Goal: Task Accomplishment & Management: Manage account settings

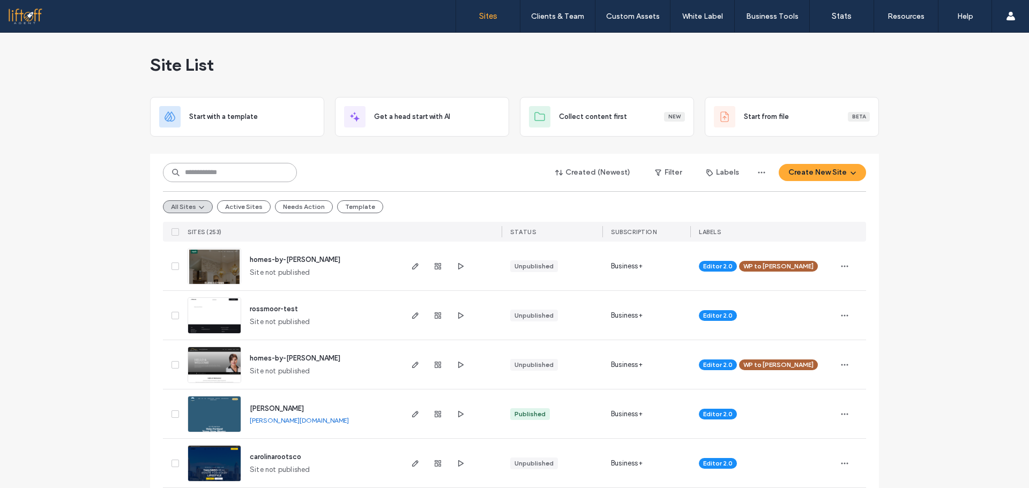
click at [266, 157] on input at bounding box center [230, 172] width 134 height 19
click at [270, 157] on input at bounding box center [230, 172] width 134 height 19
click at [281, 157] on input at bounding box center [230, 172] width 134 height 19
click at [278, 157] on input at bounding box center [230, 172] width 134 height 19
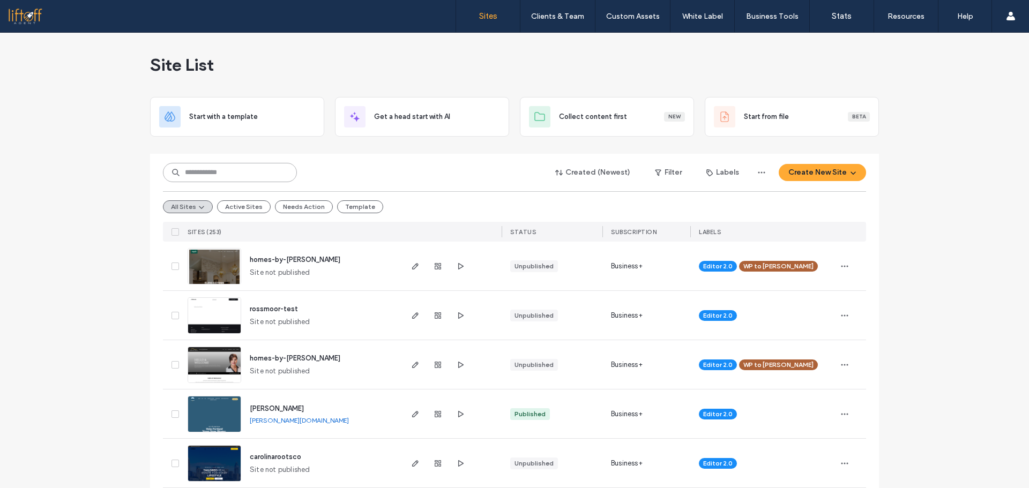
click at [258, 157] on input at bounding box center [230, 172] width 134 height 19
click at [302, 157] on div "Created (Newest) Filter Labels Create New Site" at bounding box center [514, 172] width 703 height 20
click at [226, 157] on input at bounding box center [230, 172] width 134 height 19
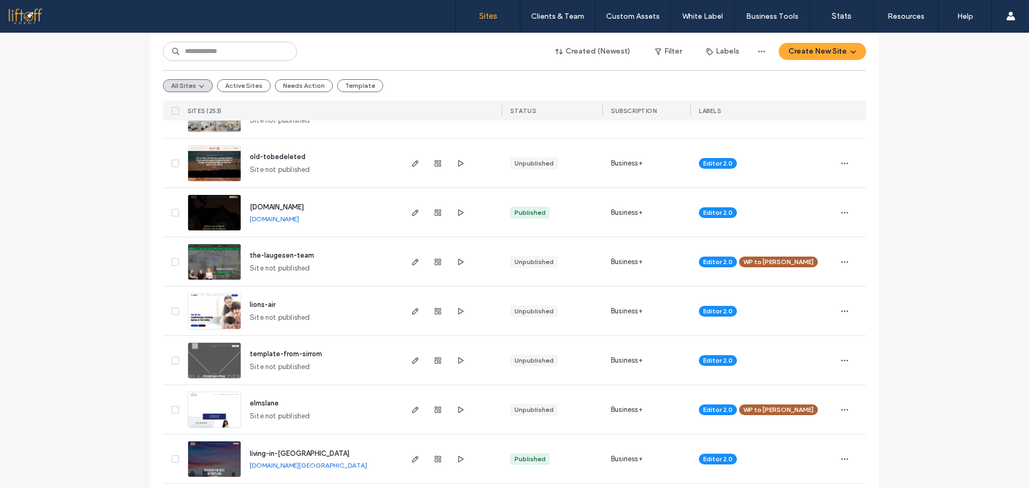
drag, startPoint x: 124, startPoint y: 177, endPoint x: 84, endPoint y: 117, distance: 71.8
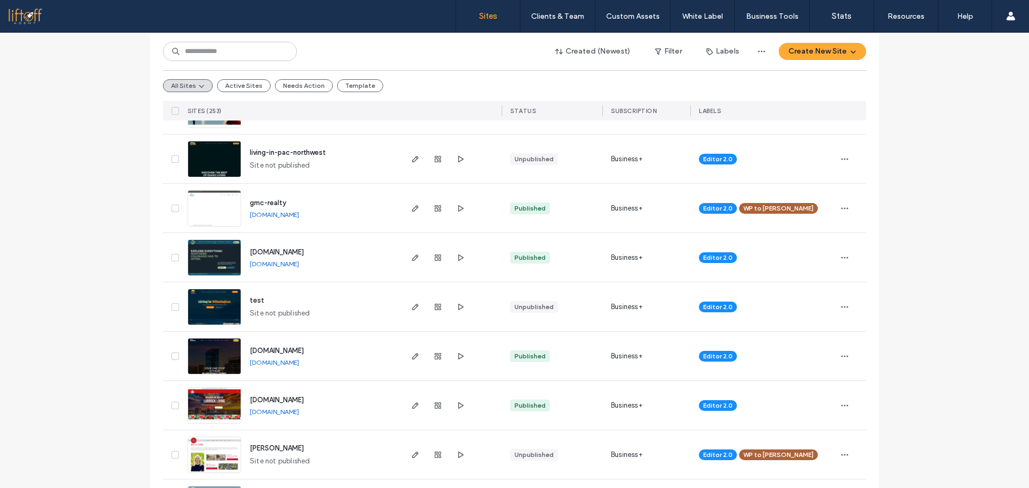
scroll to position [0, 0]
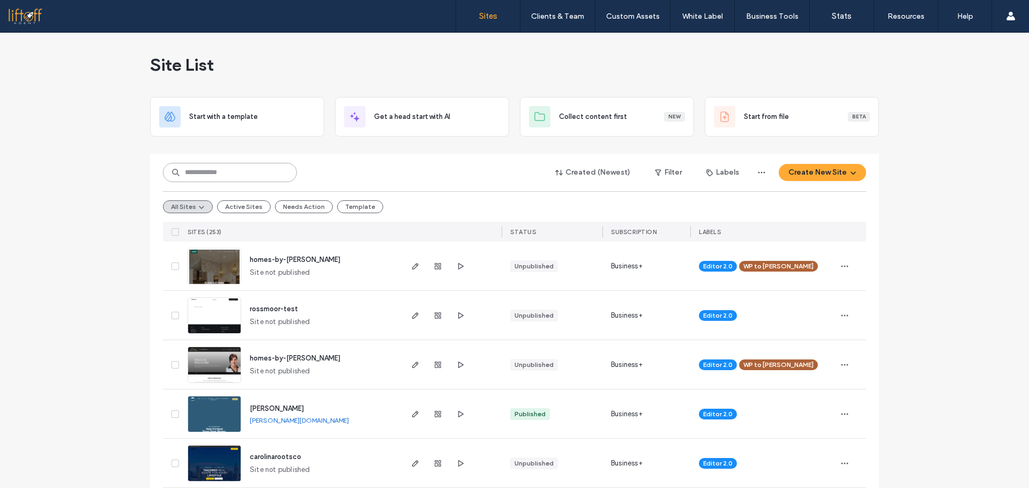
click at [255, 157] on input at bounding box center [230, 172] width 134 height 19
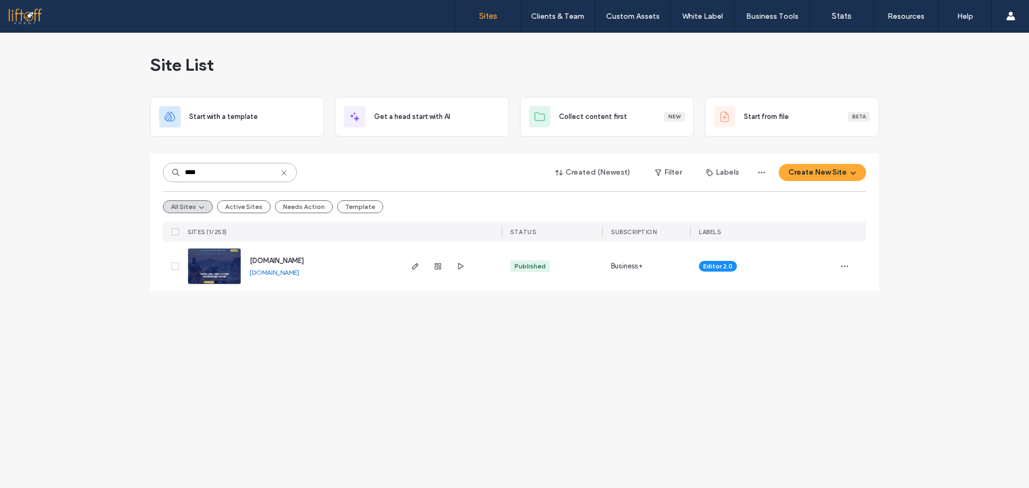
type input "****"
click at [410, 157] on span "button" at bounding box center [415, 266] width 13 height 13
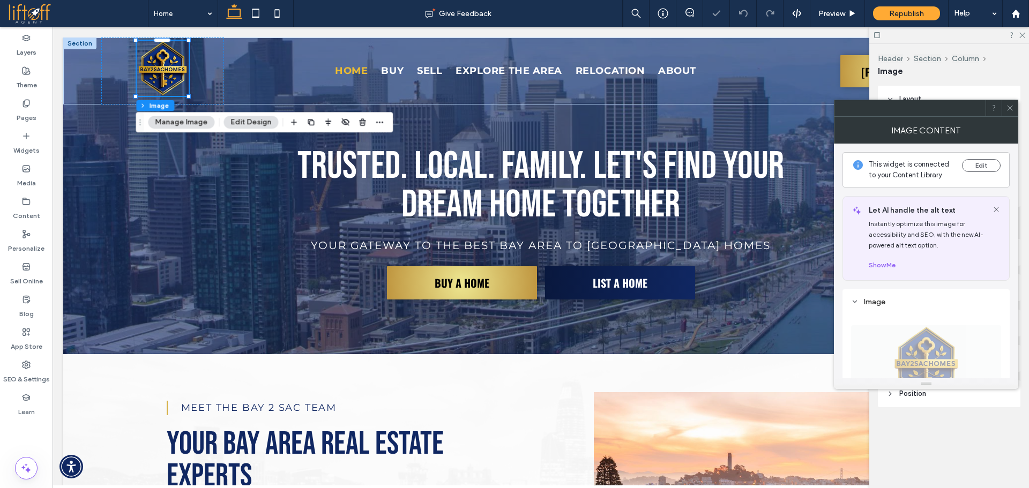
click at [1009, 108] on icon at bounding box center [1010, 108] width 8 height 8
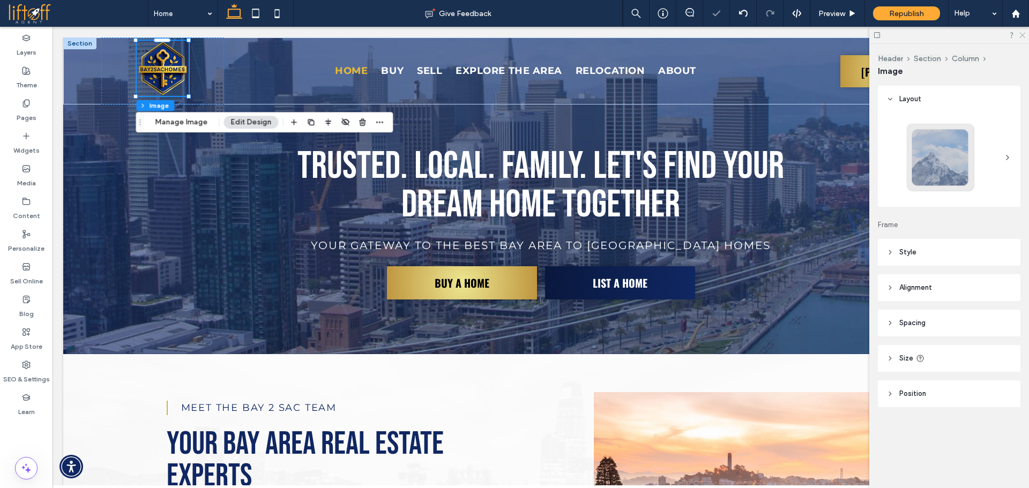
drag, startPoint x: 1022, startPoint y: 33, endPoint x: 969, endPoint y: 7, distance: 58.7
click at [1022, 33] on icon at bounding box center [1021, 34] width 7 height 7
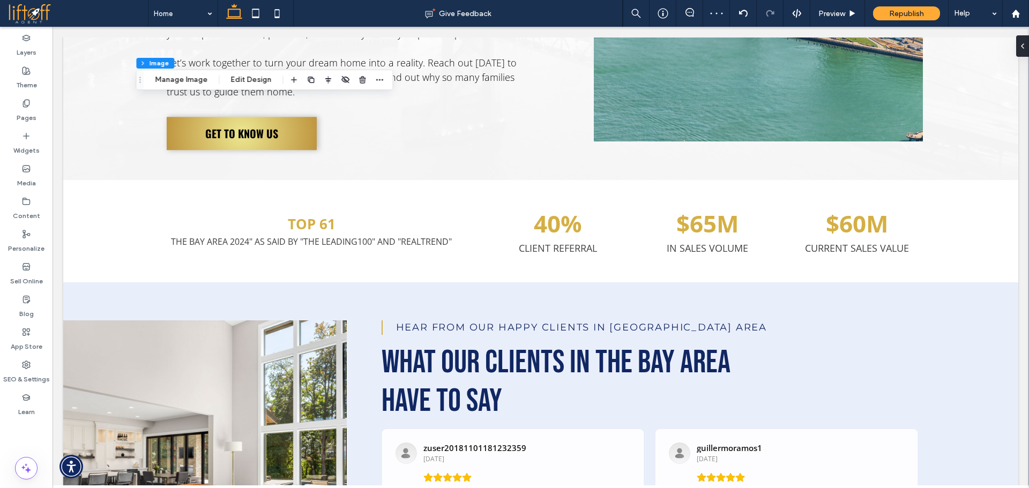
scroll to position [628, 0]
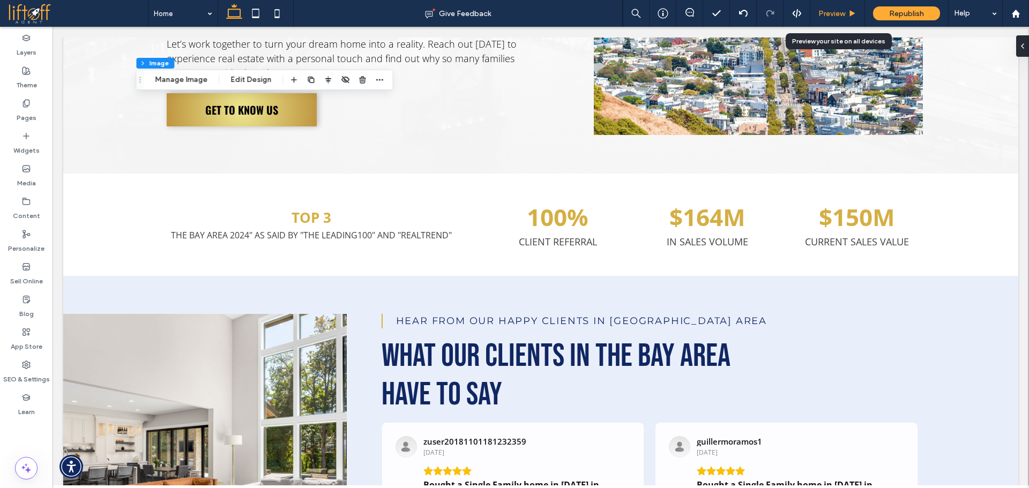
click at [828, 8] on div "Preview" at bounding box center [837, 13] width 55 height 27
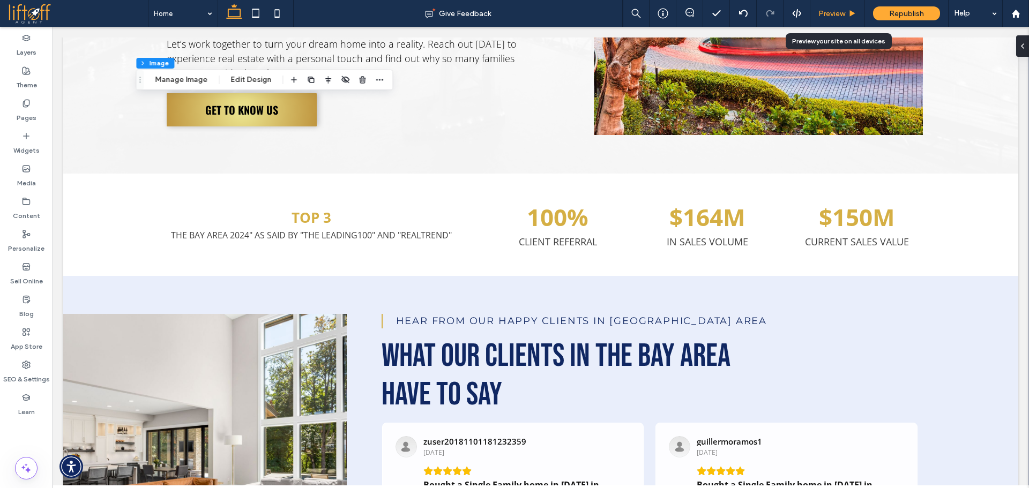
click at [840, 8] on div "Preview" at bounding box center [837, 13] width 55 height 27
click at [843, 12] on span "Preview" at bounding box center [832, 13] width 27 height 9
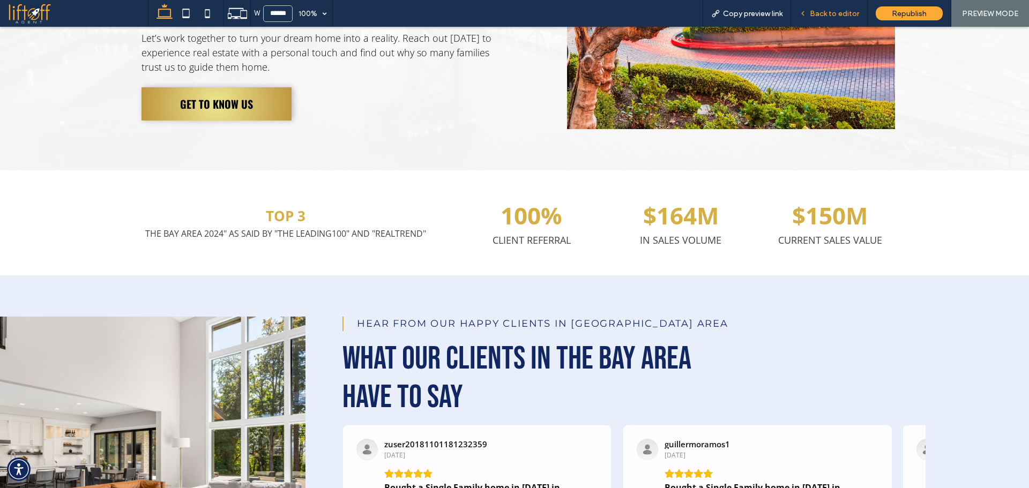
scroll to position [619, 0]
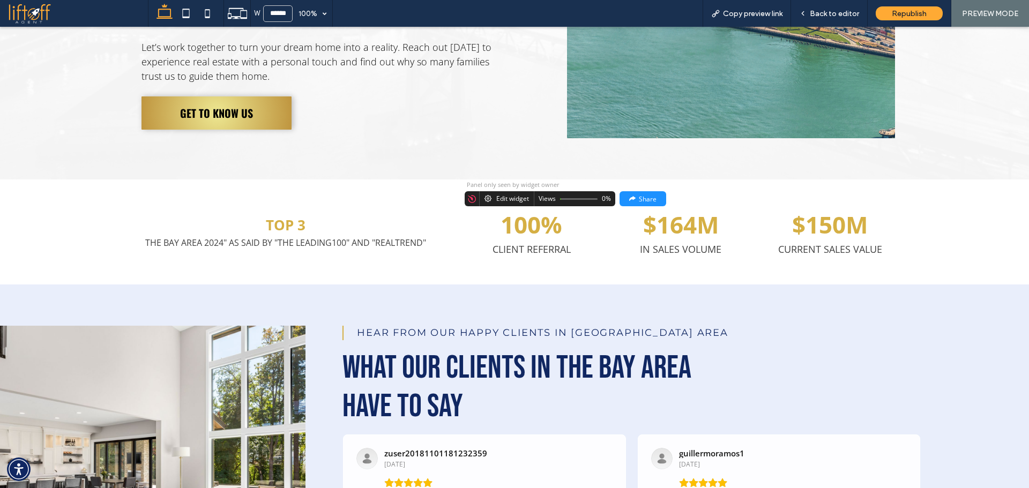
click at [507, 195] on div "Edit widget" at bounding box center [512, 199] width 33 height 8
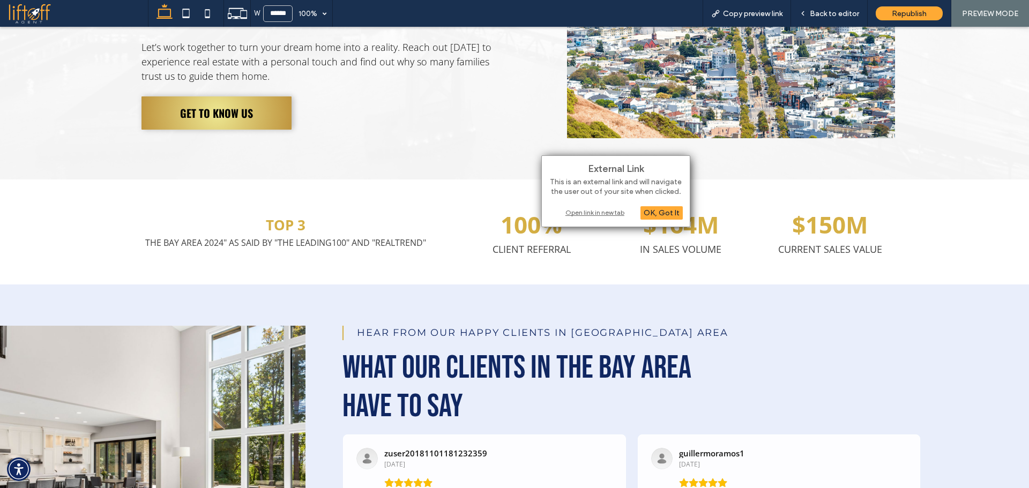
click at [621, 217] on div "Open link in new tab" at bounding box center [616, 212] width 134 height 11
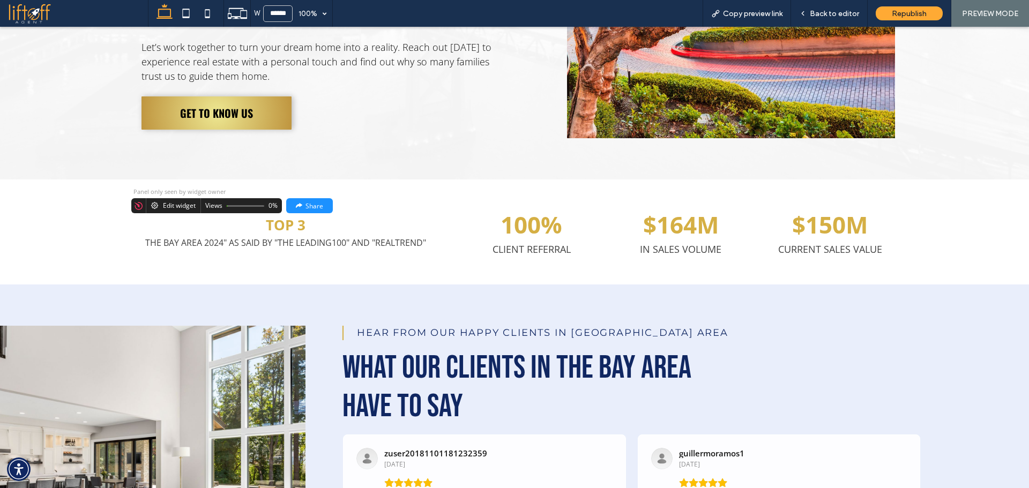
click at [166, 202] on div "Edit widget" at bounding box center [179, 206] width 33 height 8
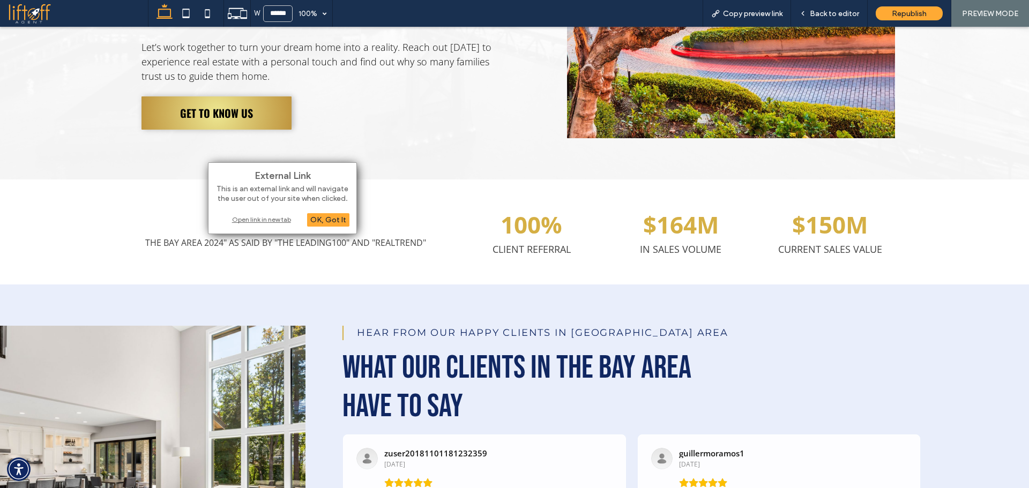
click at [235, 219] on div "Open link in new tab" at bounding box center [282, 219] width 134 height 11
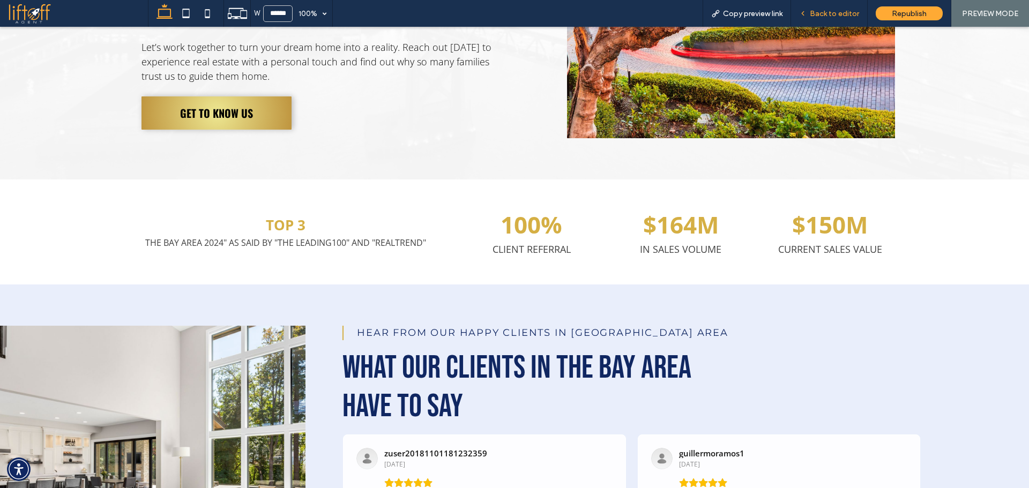
click at [827, 19] on div "Back to editor" at bounding box center [829, 13] width 77 height 27
click at [807, 11] on icon at bounding box center [803, 14] width 8 height 8
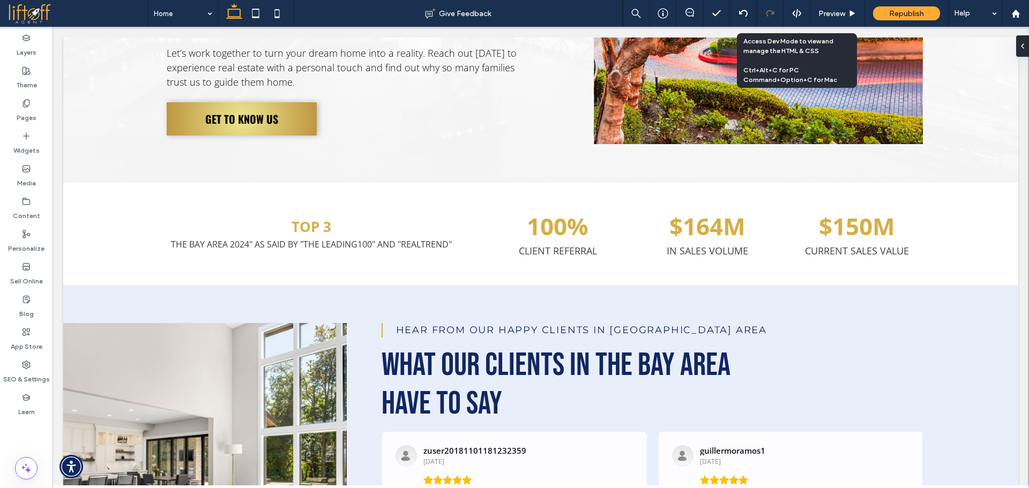
scroll to position [628, 0]
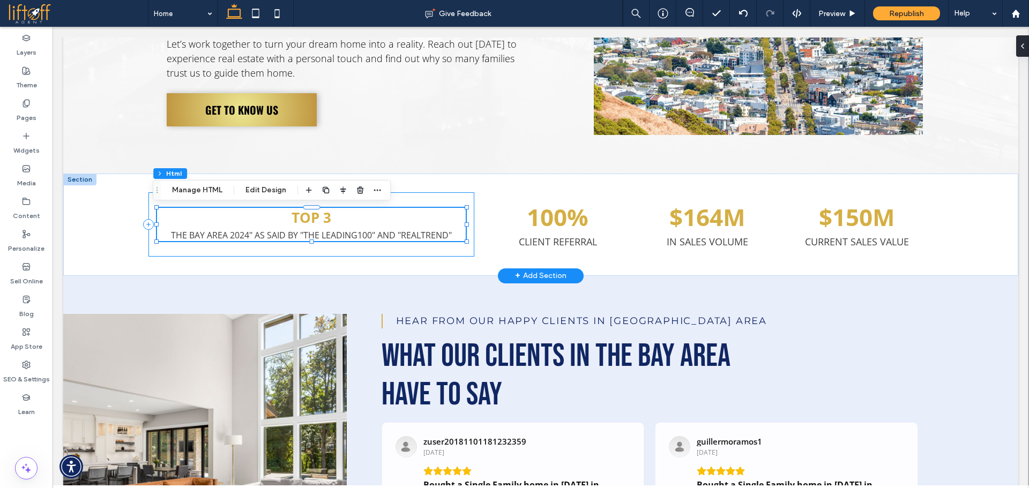
click at [467, 198] on div "TOP 3 the Bay Area 2024" as said by "The Leading100" and "RealTrend" Panel only…" at bounding box center [311, 224] width 326 height 64
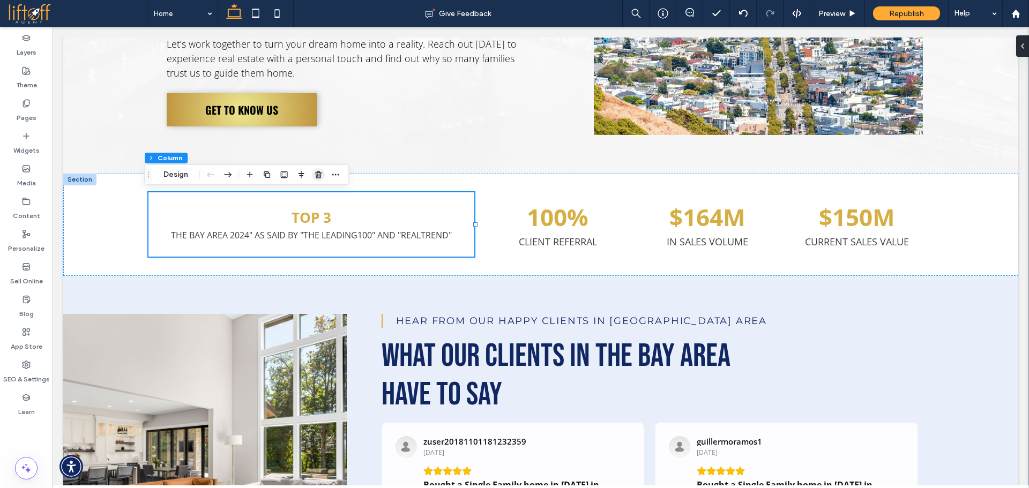
click at [320, 178] on use "button" at bounding box center [318, 174] width 6 height 7
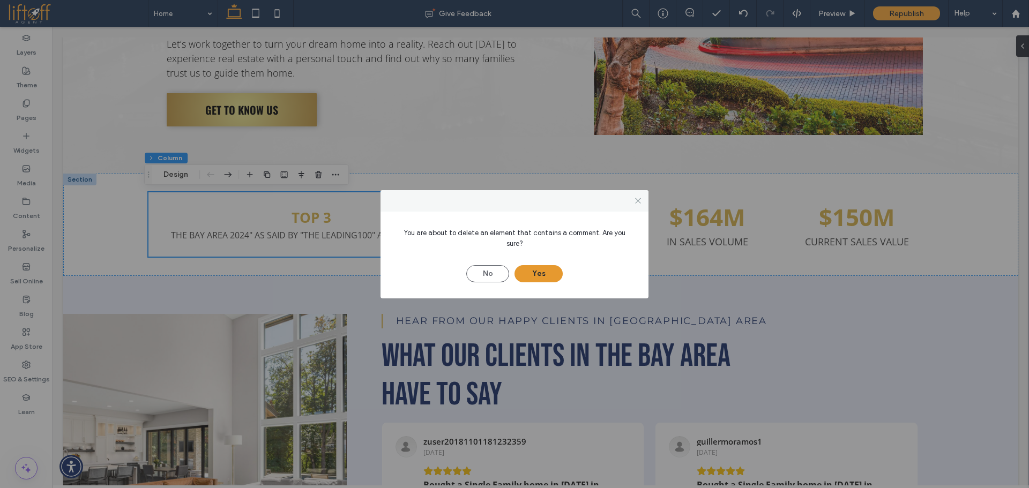
click at [534, 267] on button "Yes" at bounding box center [539, 273] width 48 height 17
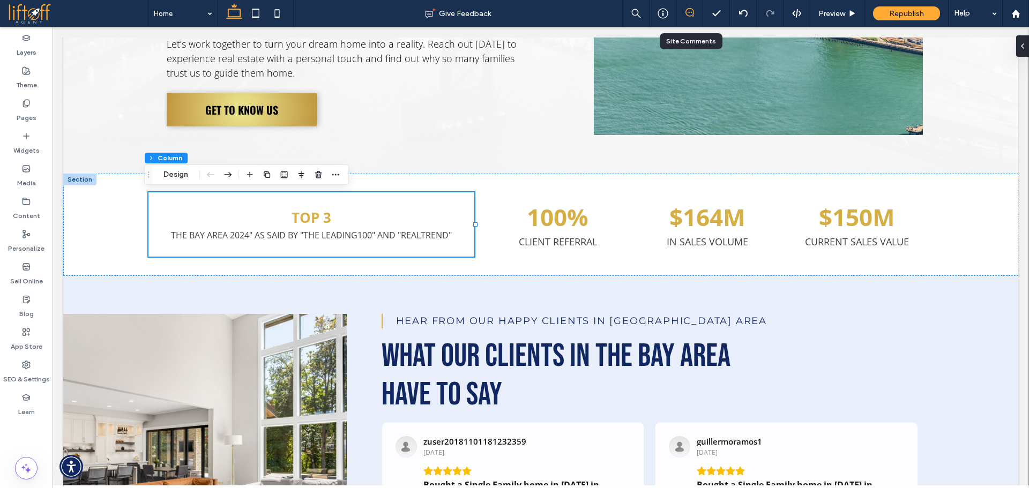
click at [693, 8] on div at bounding box center [689, 13] width 27 height 27
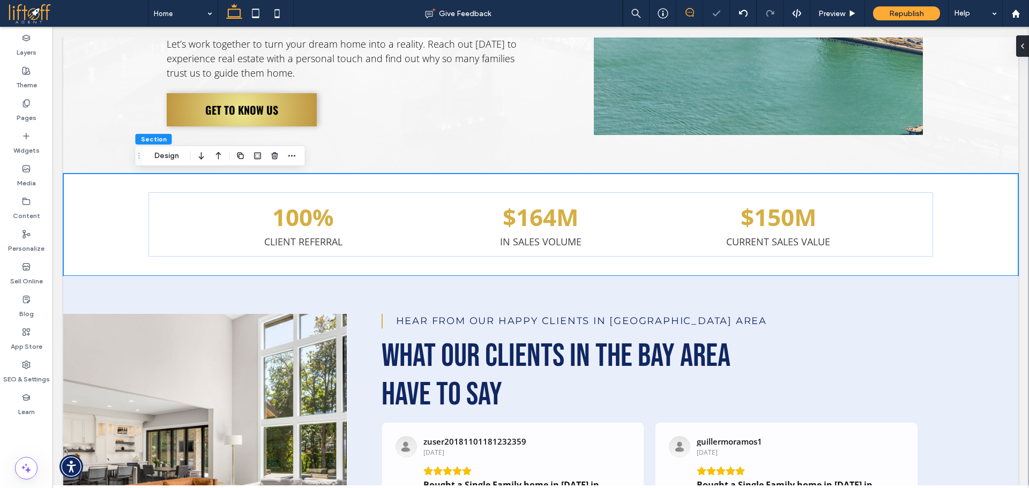
click at [687, 13] on icon at bounding box center [690, 12] width 9 height 9
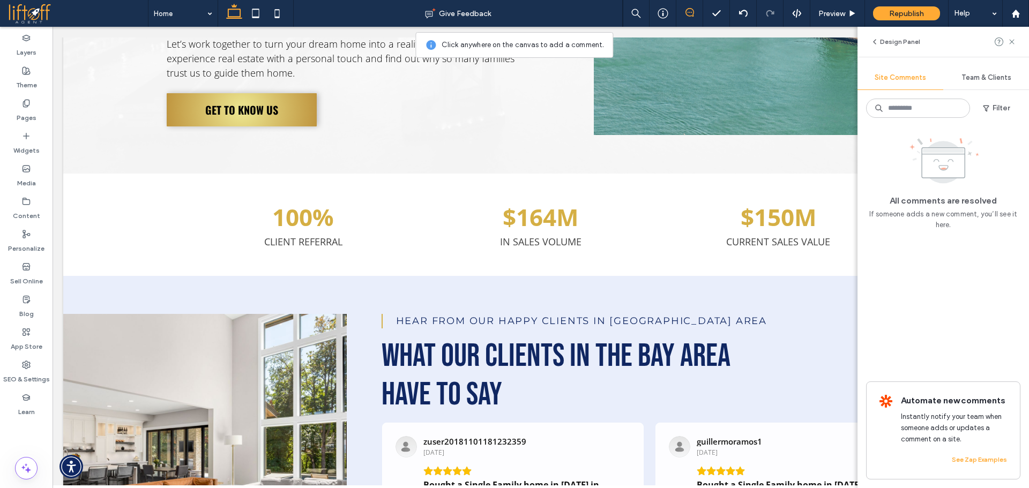
drag, startPoint x: 1013, startPoint y: 42, endPoint x: 951, endPoint y: 35, distance: 61.5
click at [1013, 42] on use at bounding box center [1011, 41] width 5 height 5
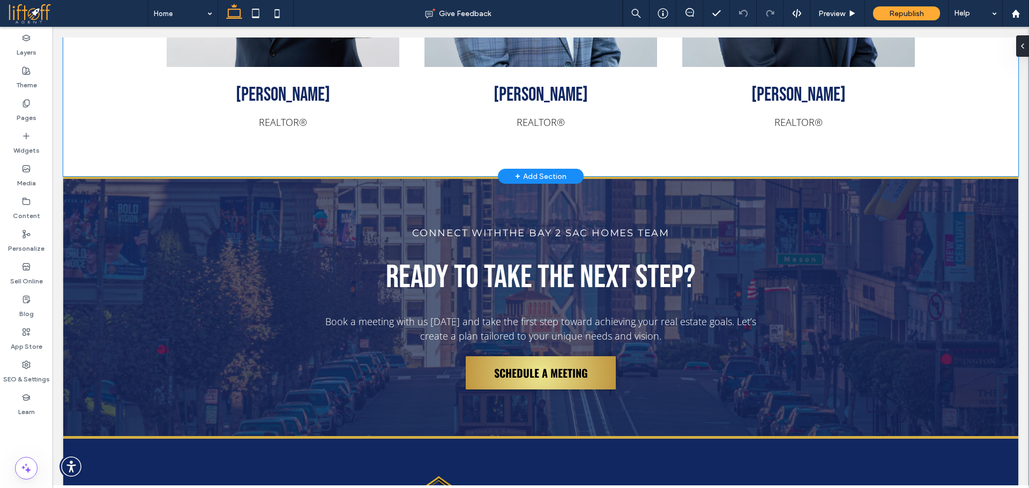
scroll to position [3799, 0]
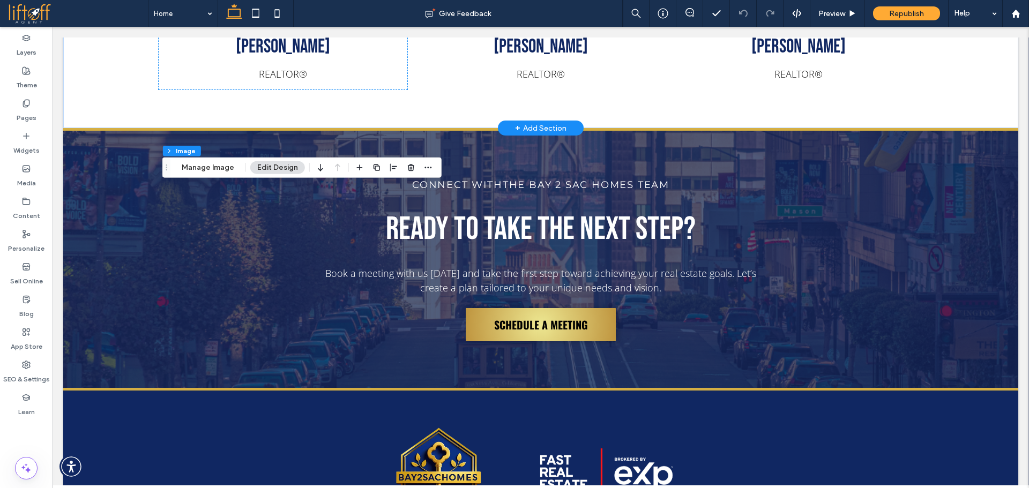
scroll to position [3794, 0]
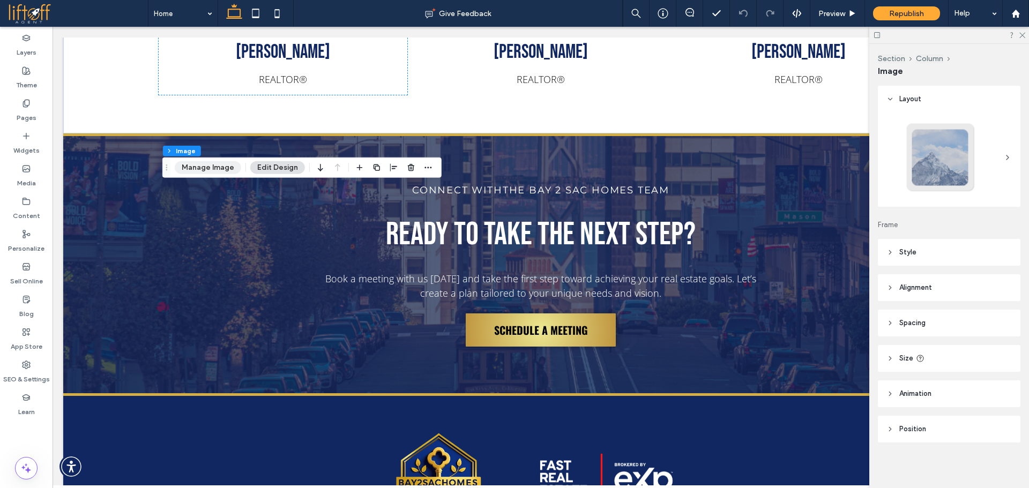
click at [198, 162] on button "Manage Image" at bounding box center [208, 167] width 66 height 13
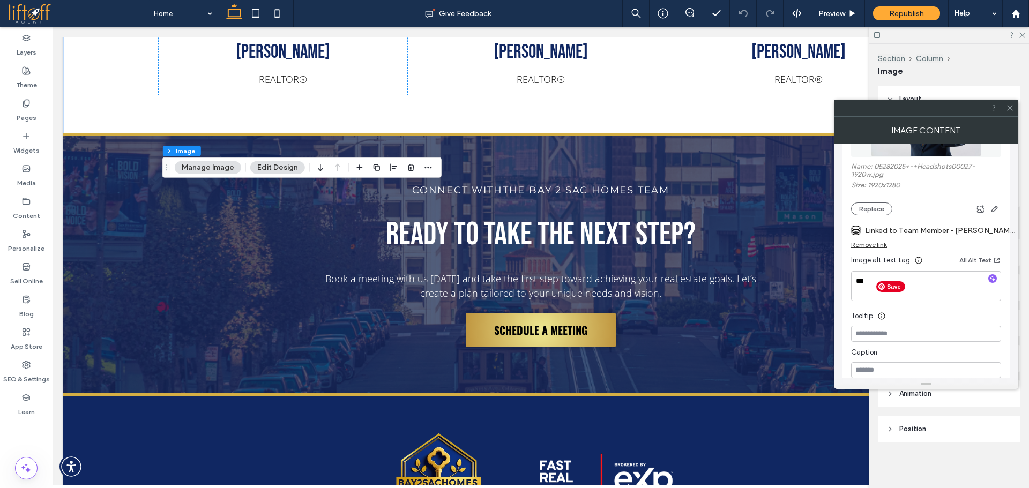
scroll to position [205, 0]
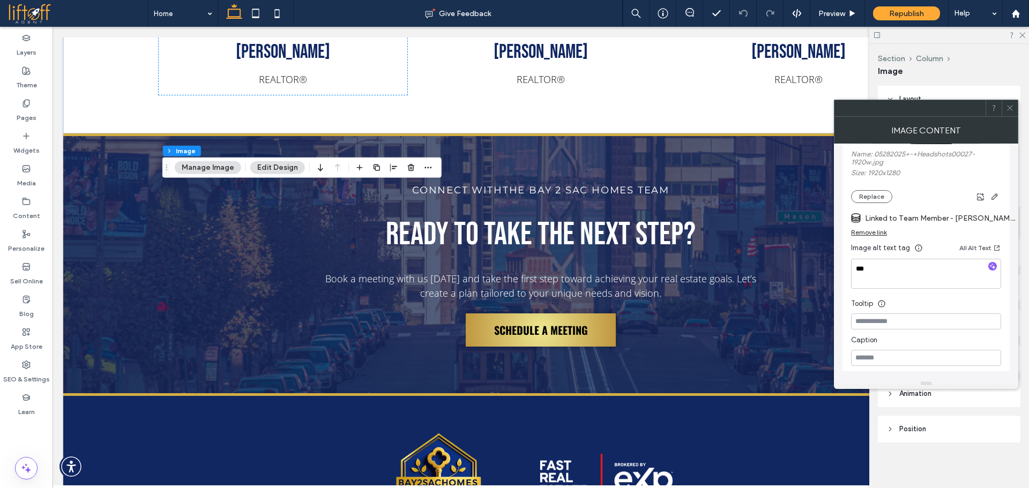
click at [1013, 103] on span at bounding box center [1010, 108] width 8 height 16
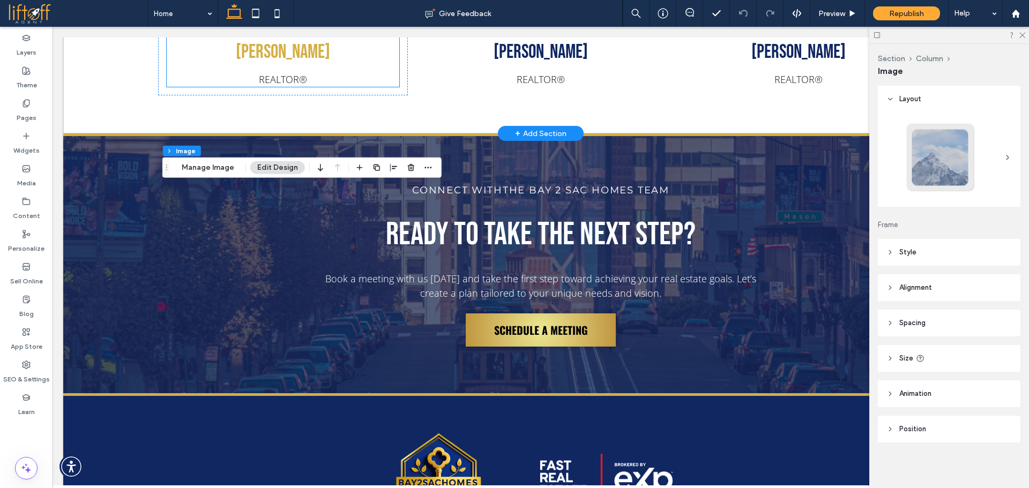
click at [327, 64] on link "Anthony Miller" at bounding box center [283, 52] width 94 height 23
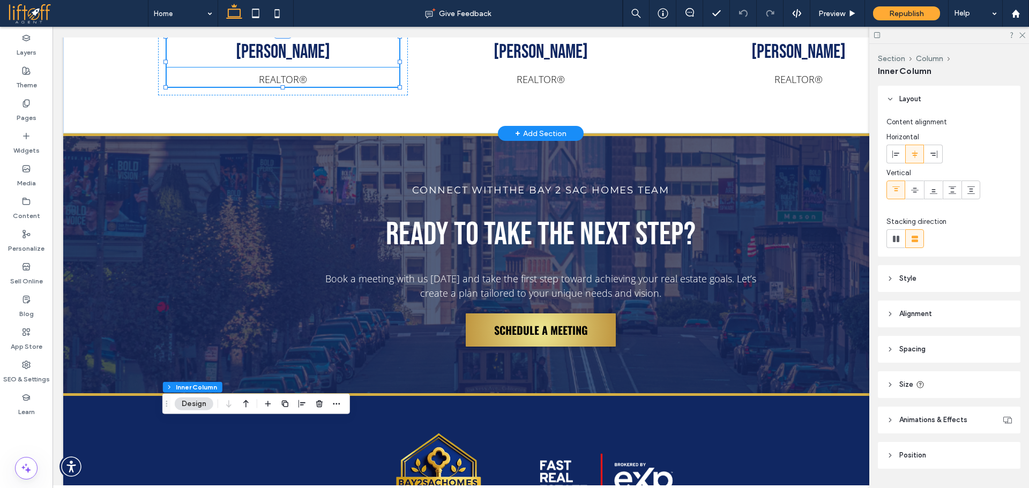
click at [336, 67] on h4 "Anthony Miller" at bounding box center [283, 52] width 233 height 30
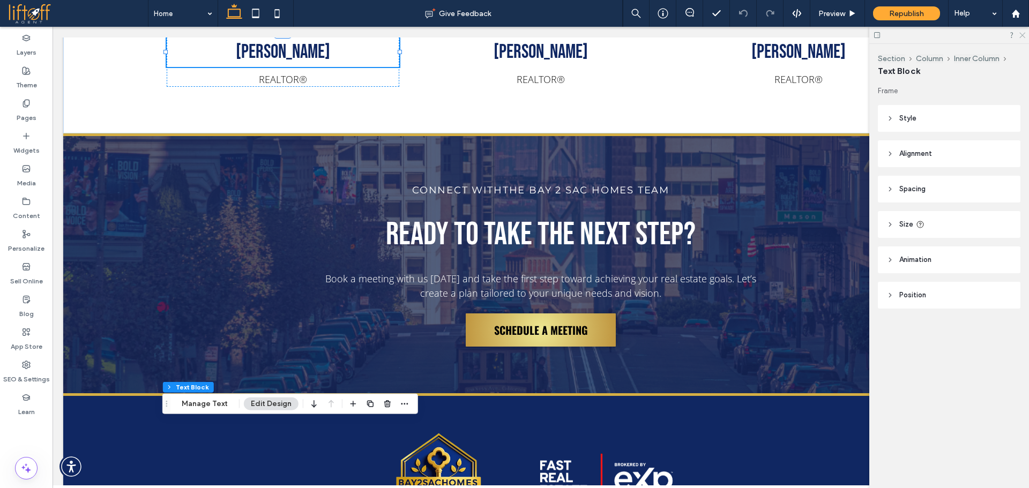
click at [1022, 32] on icon at bounding box center [1021, 34] width 7 height 7
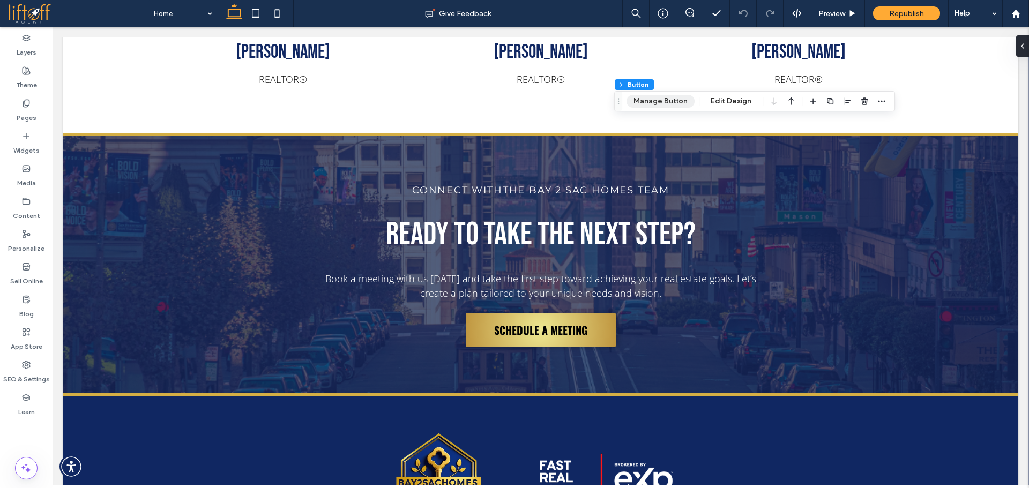
click at [683, 105] on button "Manage Button" at bounding box center [661, 101] width 68 height 13
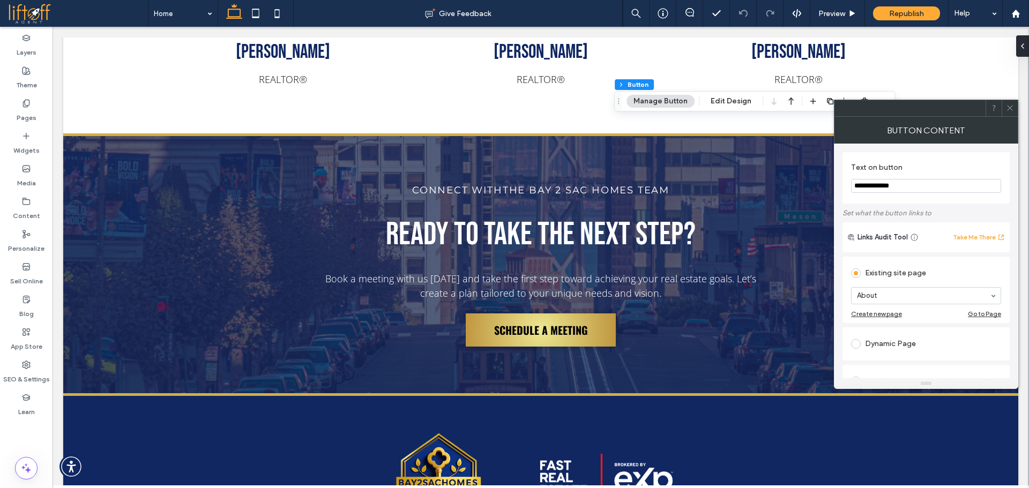
click at [1003, 110] on div at bounding box center [1010, 108] width 16 height 16
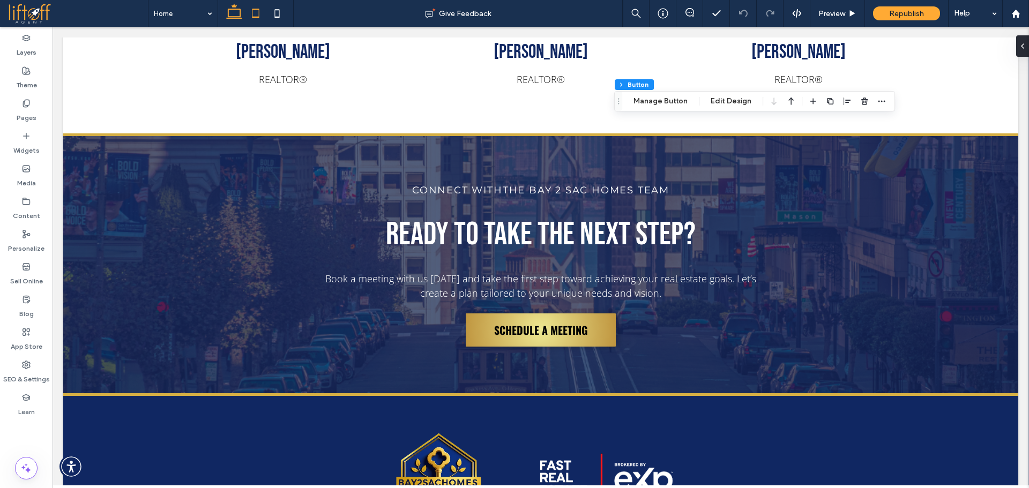
click at [258, 17] on use at bounding box center [255, 13] width 7 height 9
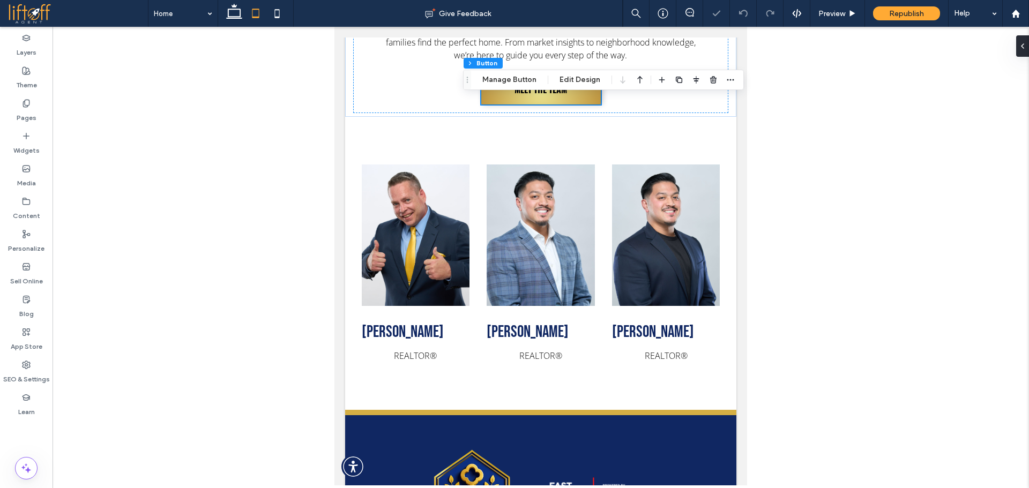
scroll to position [5412, 0]
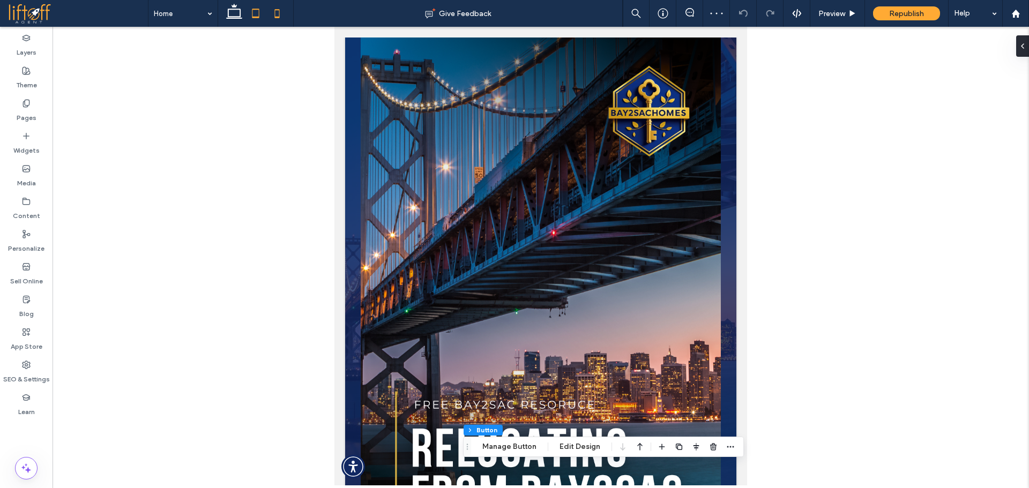
click at [282, 16] on icon at bounding box center [276, 13] width 21 height 21
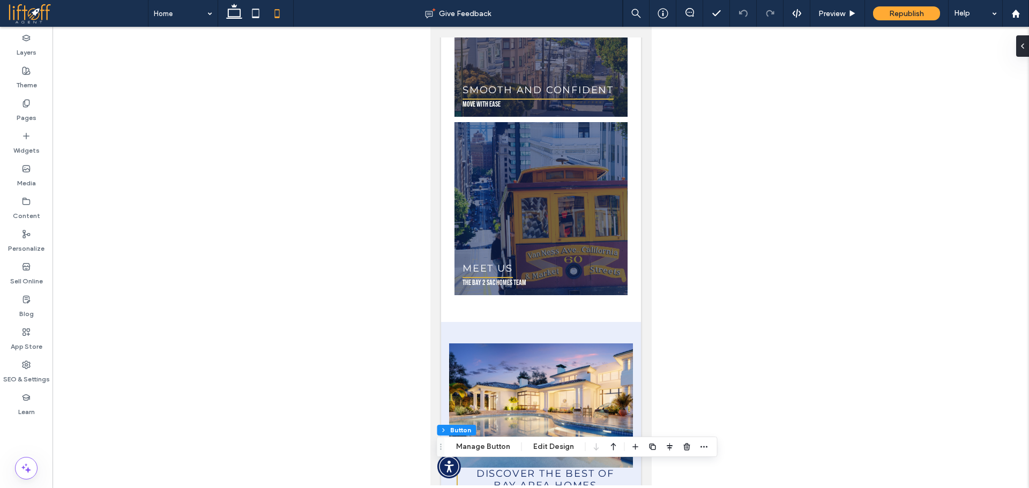
scroll to position [2471, 0]
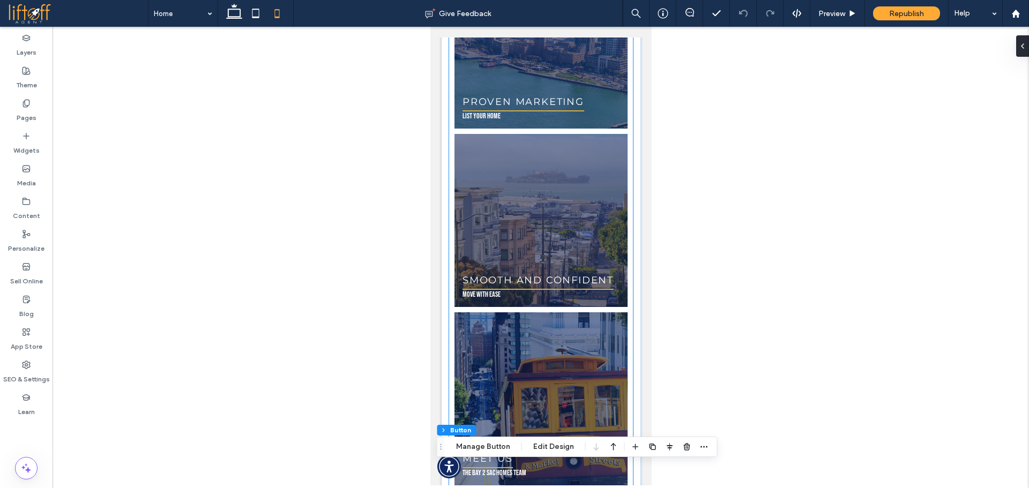
click at [578, 129] on link at bounding box center [541, 221] width 184 height 184
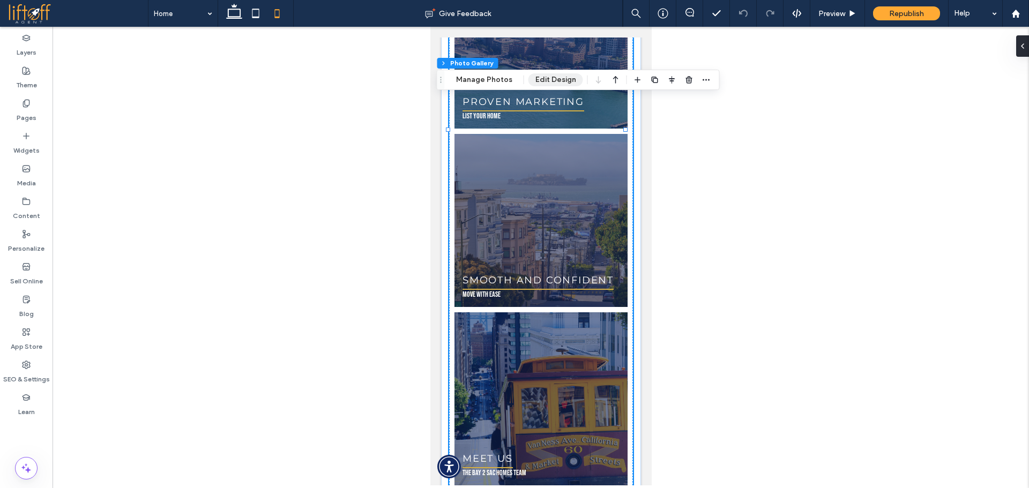
click at [549, 78] on button "Edit Design" at bounding box center [556, 79] width 55 height 13
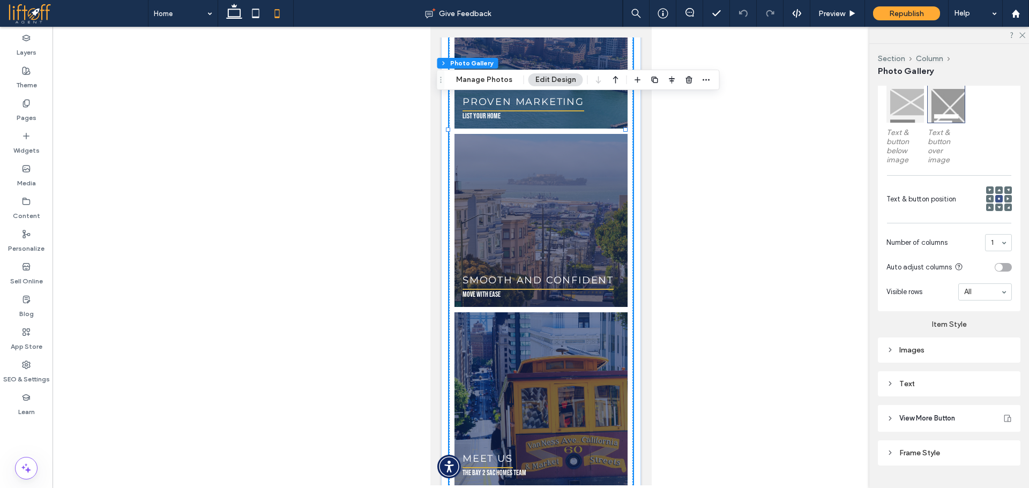
scroll to position [348, 0]
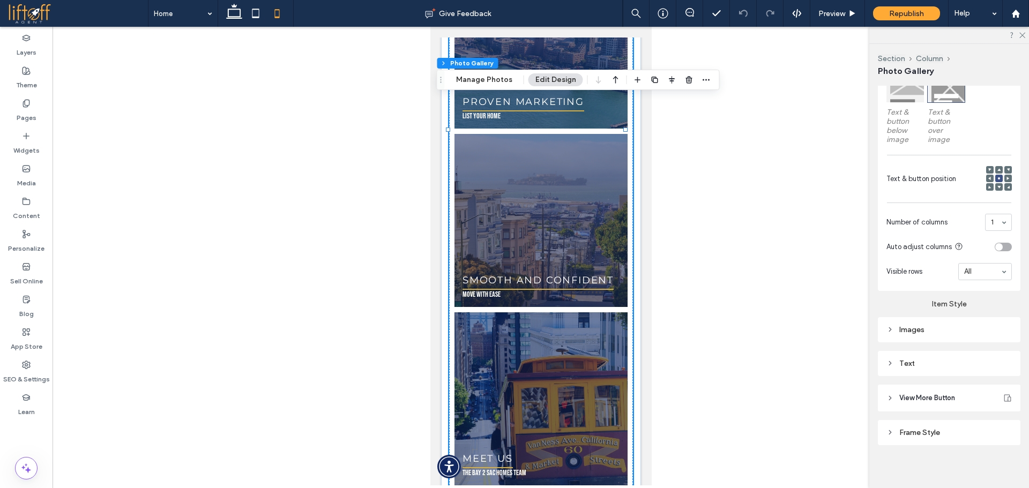
click at [936, 366] on div "Text" at bounding box center [949, 363] width 125 height 9
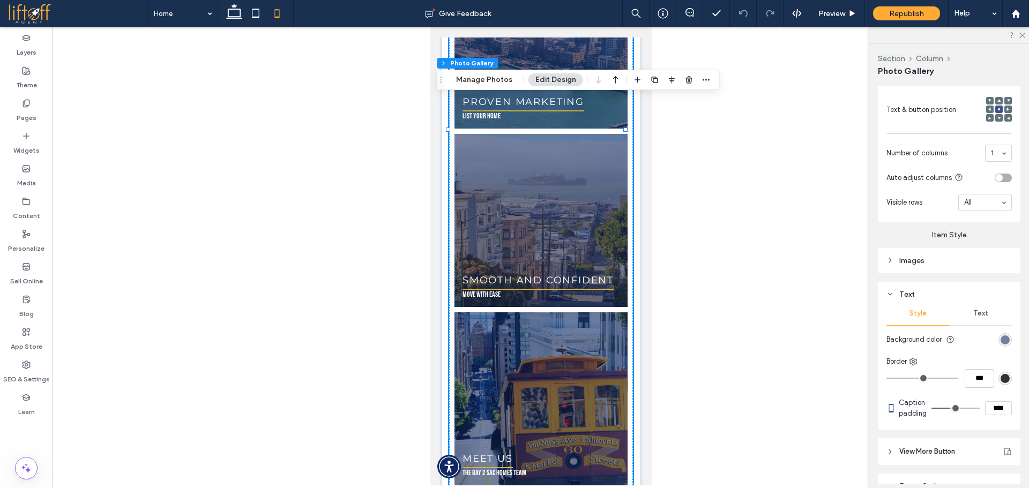
scroll to position [483, 0]
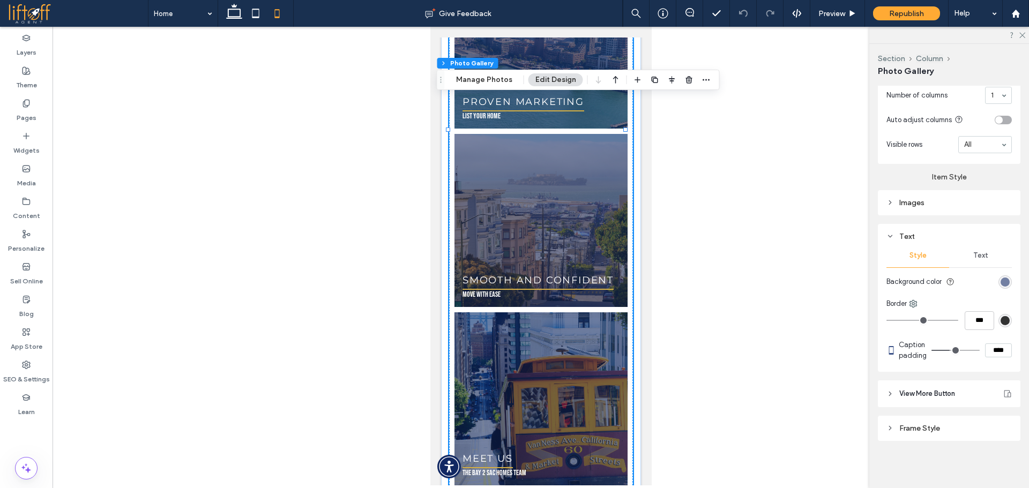
click at [980, 262] on div "Text" at bounding box center [980, 256] width 63 height 24
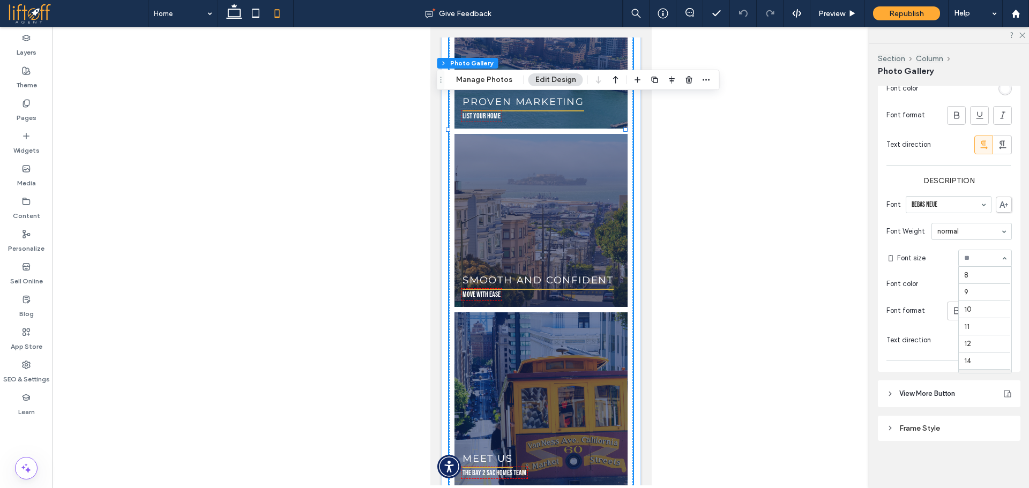
scroll to position [103, 0]
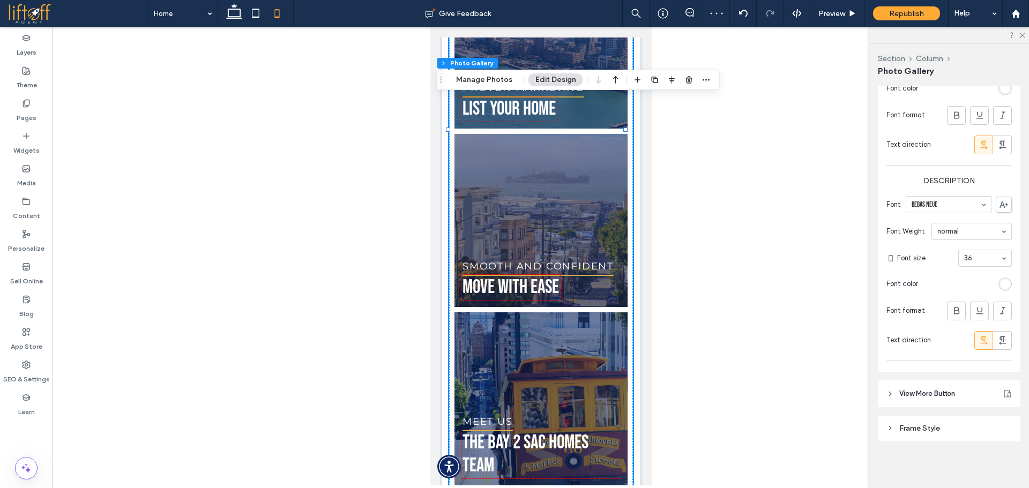
click at [550, 218] on link at bounding box center [541, 221] width 184 height 184
click at [516, 218] on link at bounding box center [541, 221] width 184 height 184
click at [530, 213] on link at bounding box center [541, 221] width 184 height 184
click at [574, 167] on link at bounding box center [541, 221] width 184 height 184
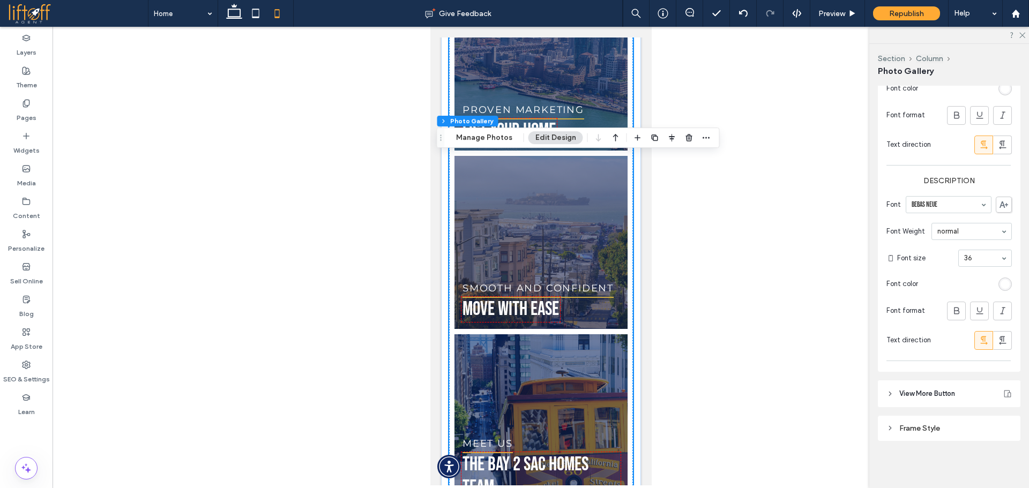
scroll to position [2471, 0]
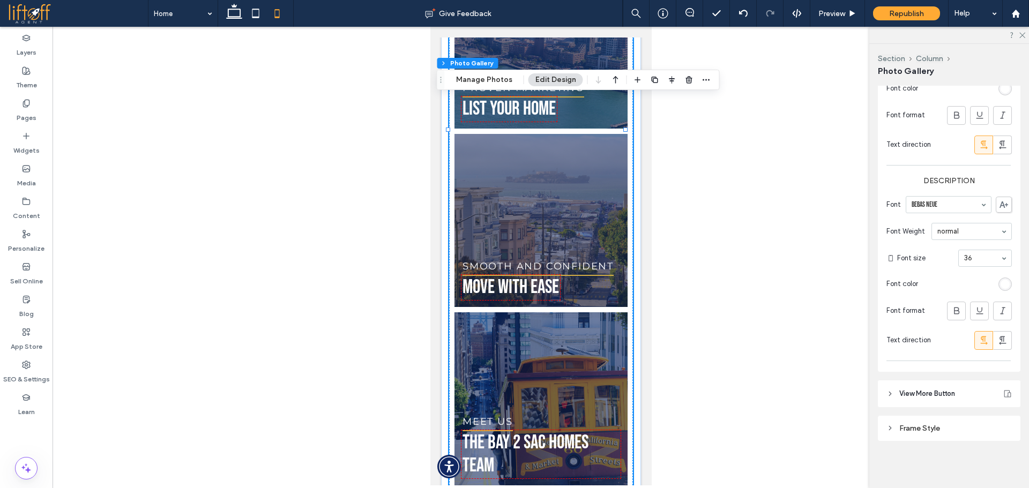
click at [498, 162] on link at bounding box center [541, 221] width 184 height 184
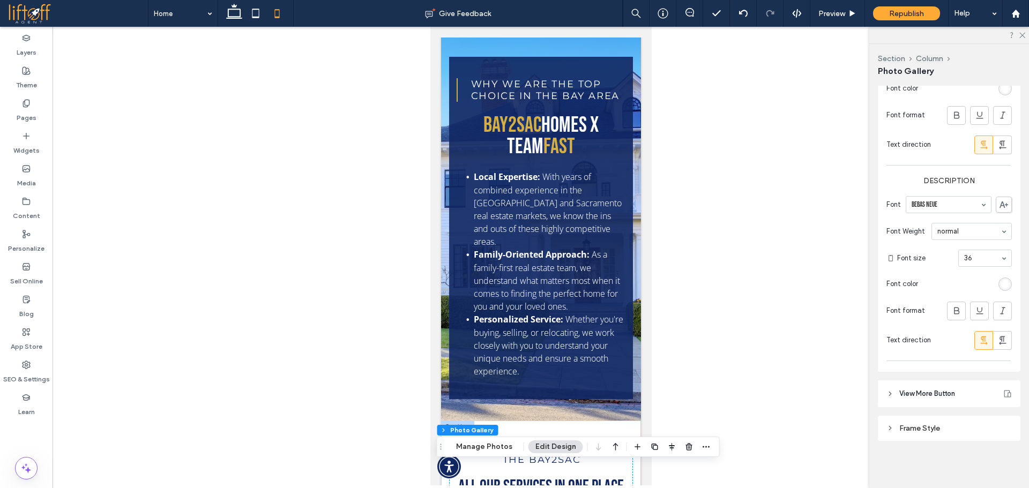
scroll to position [81, 0]
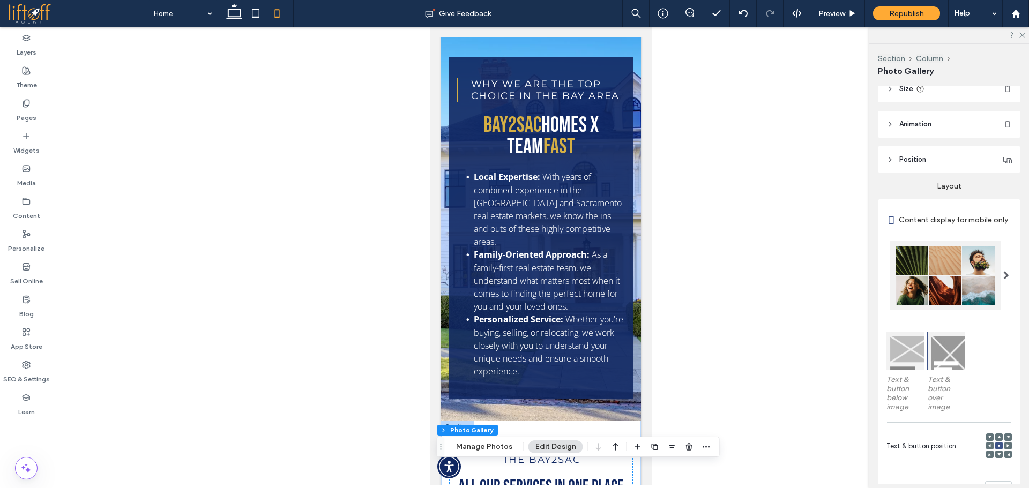
click at [998, 458] on span at bounding box center [999, 455] width 3 height 8
click at [996, 458] on div at bounding box center [999, 455] width 8 height 8
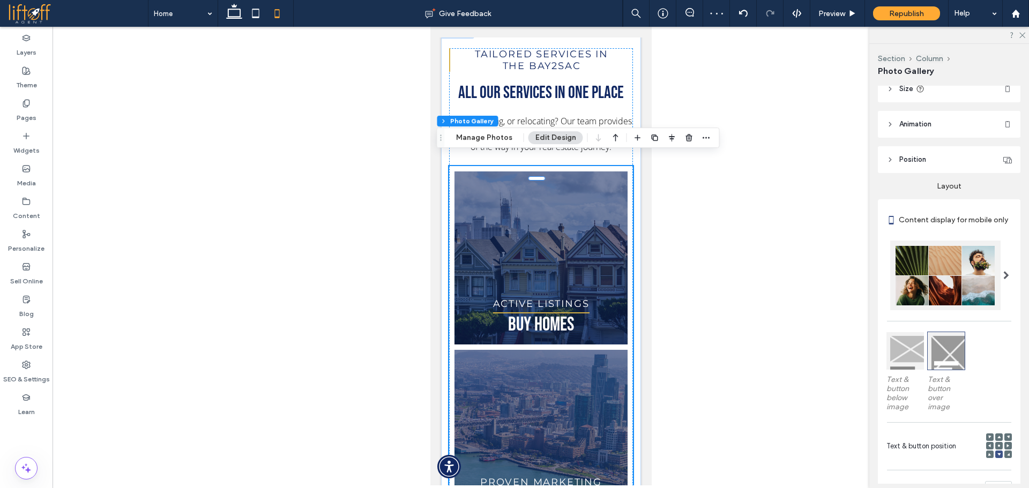
click at [998, 447] on use at bounding box center [999, 446] width 2 height 2
click at [995, 441] on div at bounding box center [999, 438] width 8 height 8
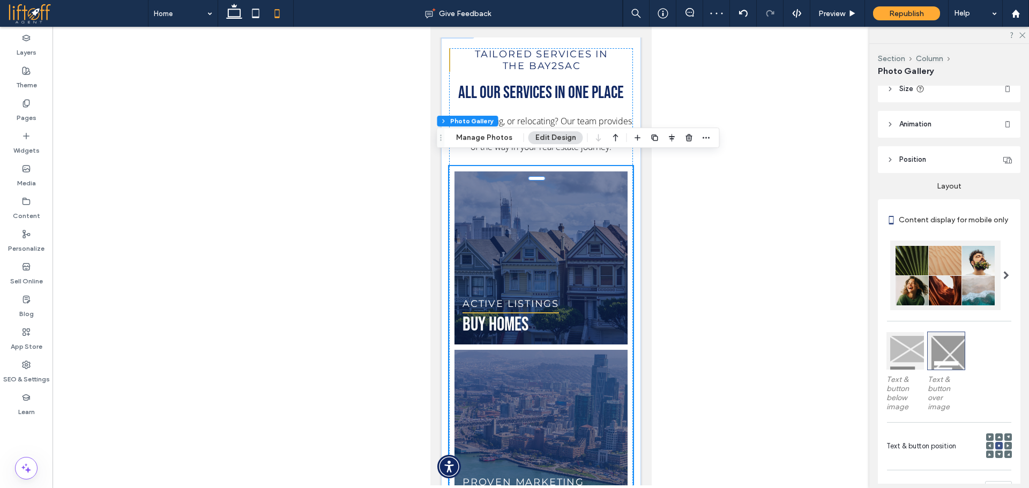
click at [995, 450] on div at bounding box center [999, 446] width 8 height 8
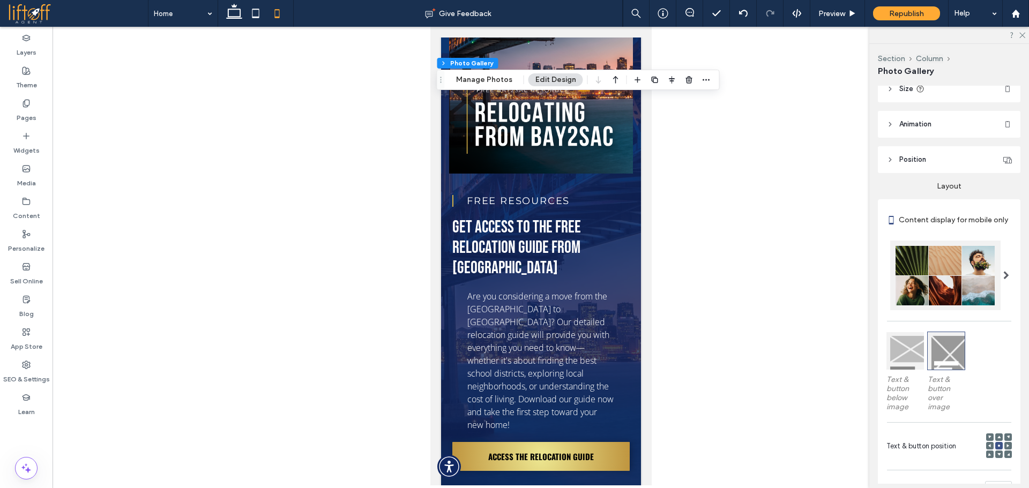
scroll to position [4222, 0]
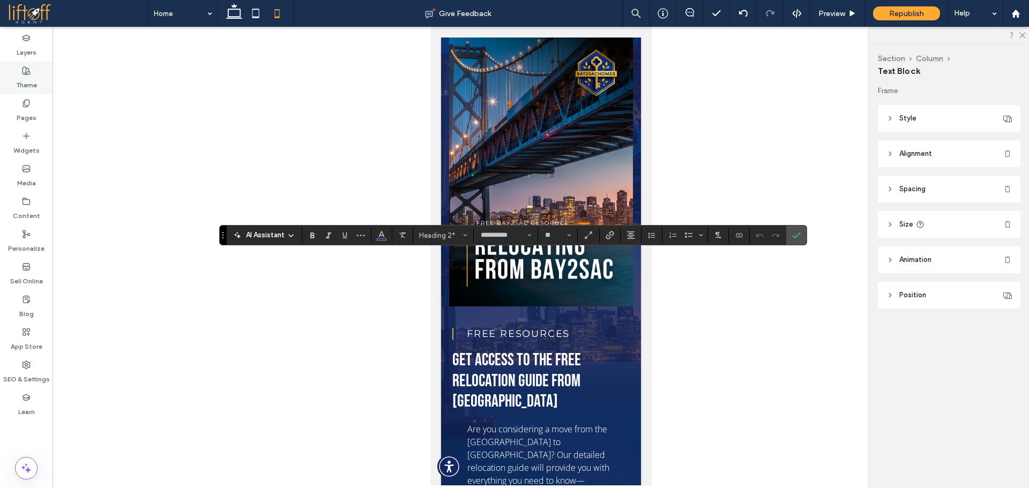
click at [47, 72] on div "Theme" at bounding box center [26, 78] width 53 height 33
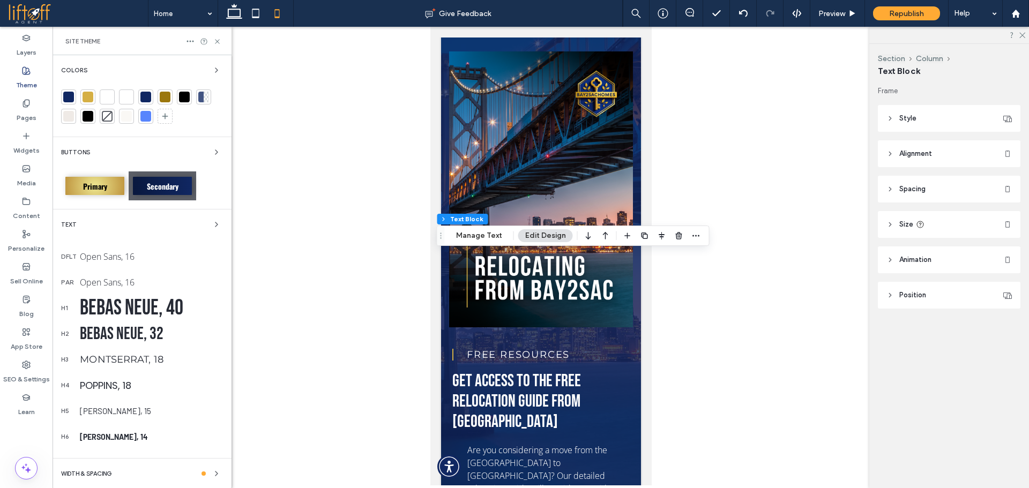
click at [153, 337] on div "Bebas Neue, 32" at bounding box center [151, 334] width 143 height 21
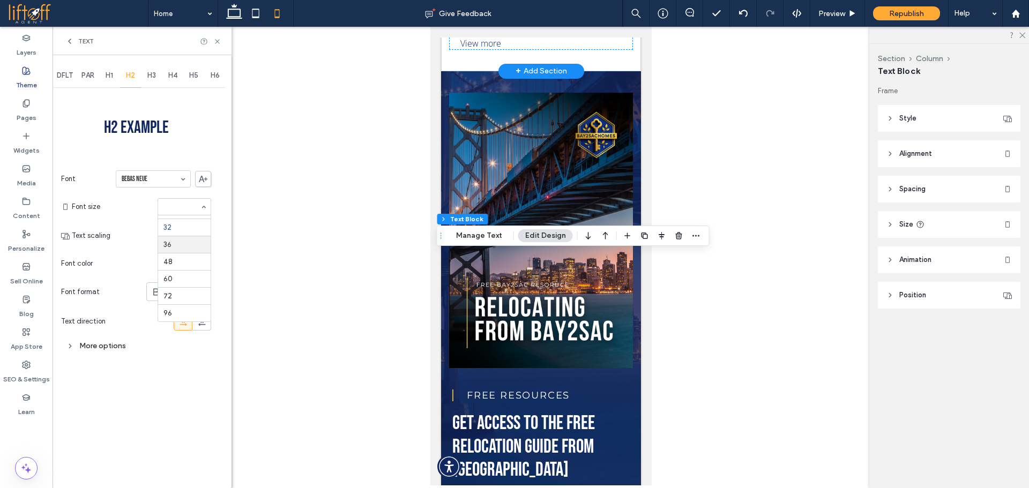
scroll to position [4256, 0]
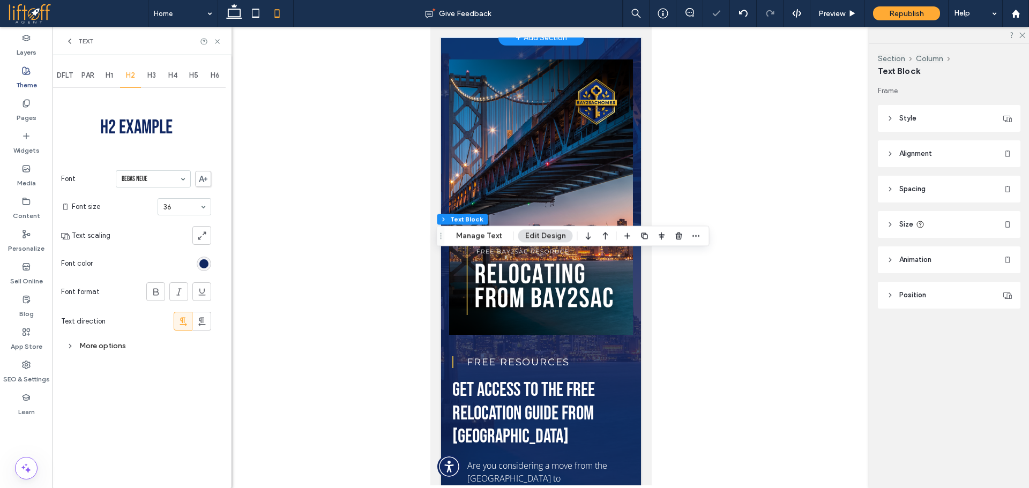
click at [298, 201] on div at bounding box center [541, 256] width 977 height 459
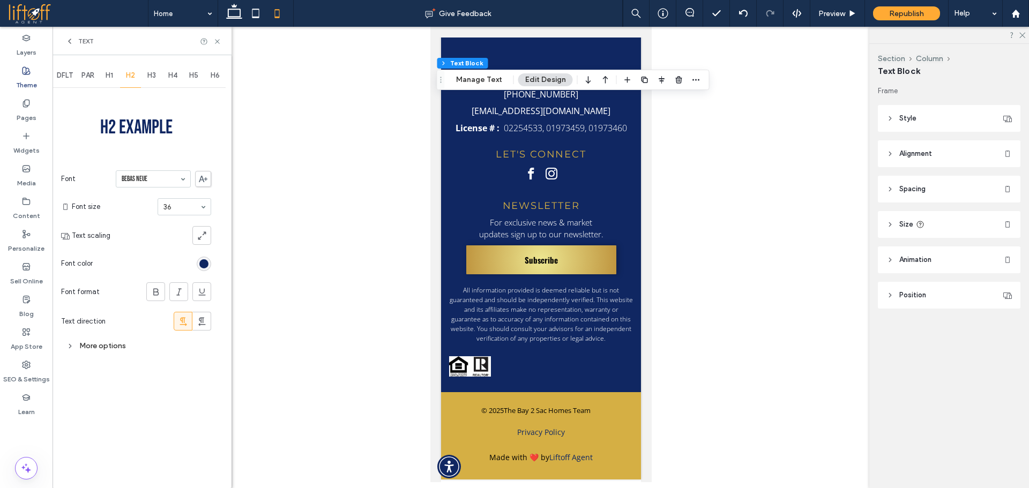
scroll to position [6522, 0]
drag, startPoint x: 648, startPoint y: 297, endPoint x: 1082, endPoint y: 325, distance: 435.1
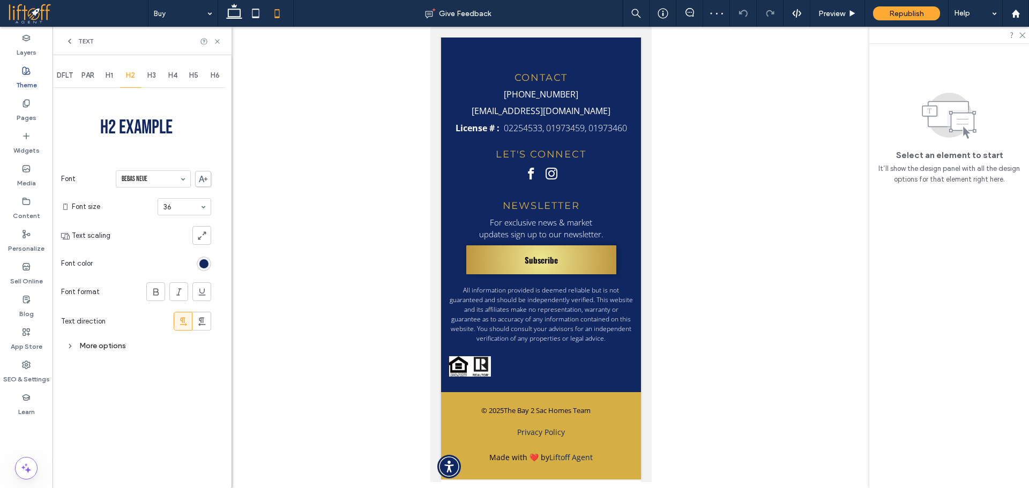
click at [756, 228] on div at bounding box center [541, 256] width 977 height 459
click at [727, 224] on div at bounding box center [541, 256] width 977 height 459
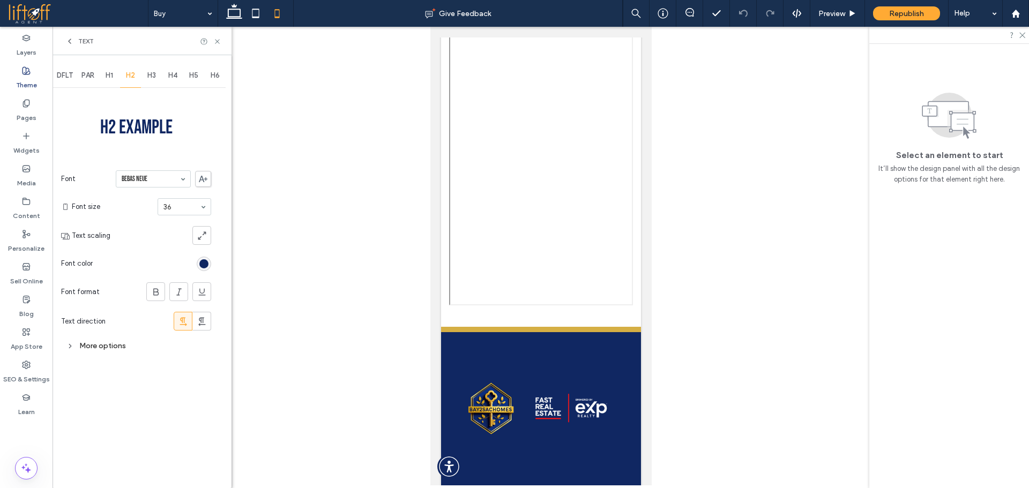
scroll to position [2966, 0]
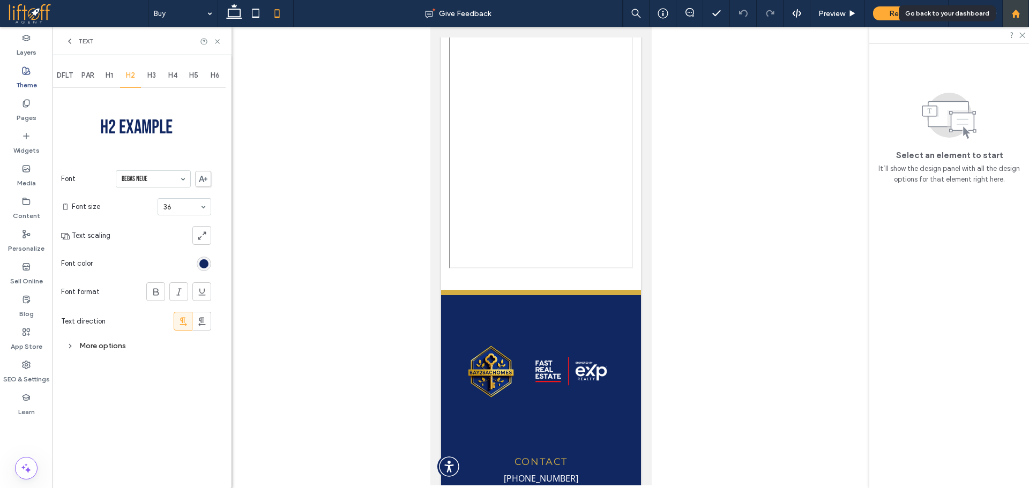
click at [1020, 8] on div at bounding box center [1015, 13] width 27 height 27
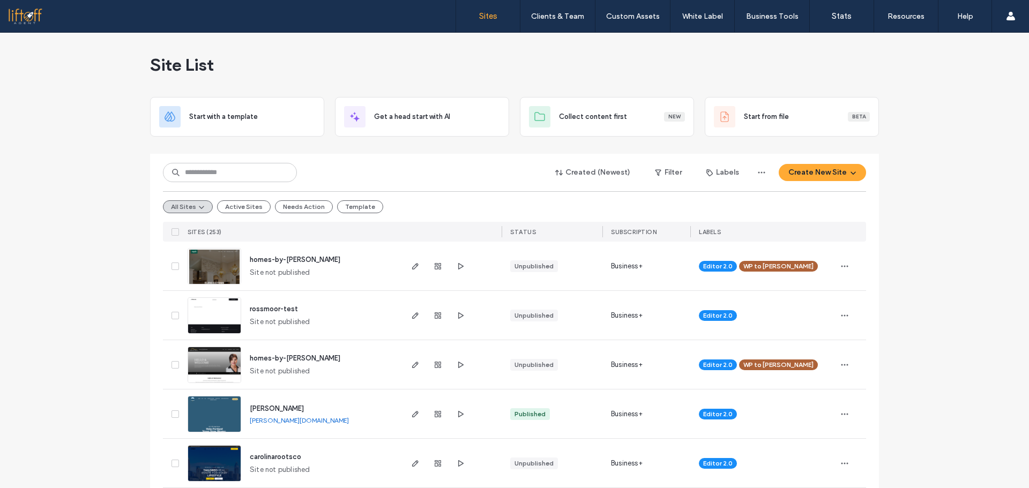
scroll to position [798, 0]
